Goal: Transaction & Acquisition: Purchase product/service

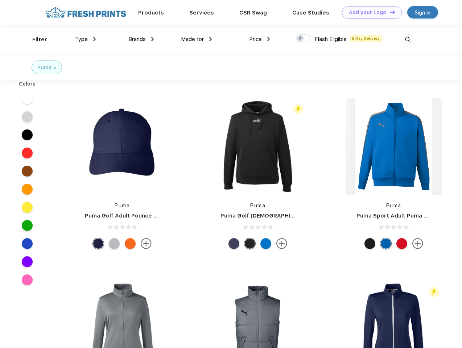
click at [369, 12] on link "Add your Logo Design Tool" at bounding box center [372, 12] width 60 height 13
click at [0, 0] on div "Design Tool" at bounding box center [0, 0] width 0 height 0
click at [389, 12] on link "Add your Logo Design Tool" at bounding box center [372, 12] width 60 height 13
click at [35, 40] on div "Filter" at bounding box center [39, 40] width 15 height 8
click at [86, 39] on span "Type" at bounding box center [81, 39] width 13 height 7
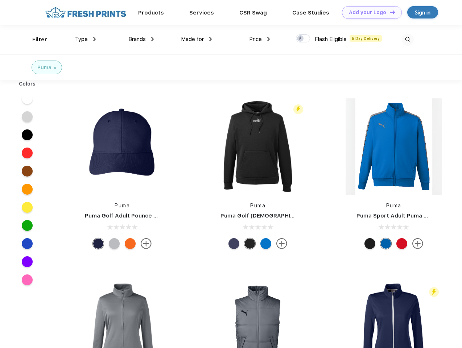
click at [141, 39] on span "Brands" at bounding box center [136, 39] width 17 height 7
click at [196, 39] on span "Made for" at bounding box center [192, 39] width 23 height 7
click at [260, 39] on span "Price" at bounding box center [255, 39] width 13 height 7
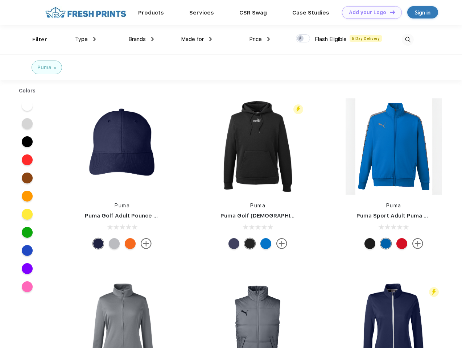
click at [303, 39] on div at bounding box center [303, 38] width 14 height 8
click at [301, 39] on input "checkbox" at bounding box center [298, 36] width 5 height 5
click at [407, 40] on img at bounding box center [408, 40] width 12 height 12
